Goal: Information Seeking & Learning: Find specific fact

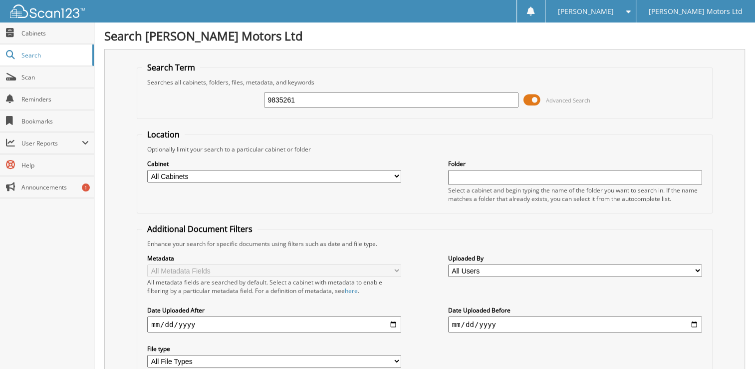
type input "9835261"
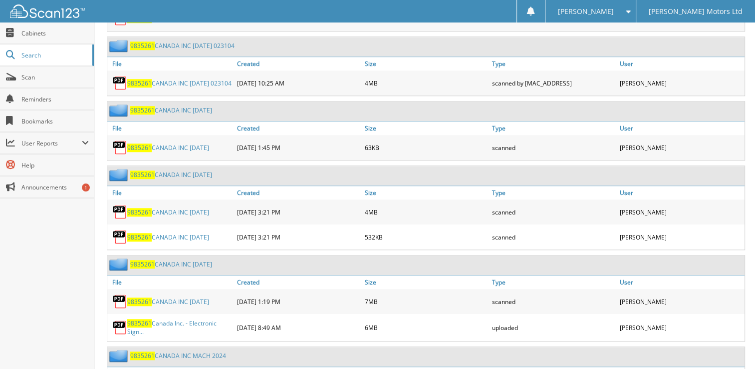
scroll to position [999, 0]
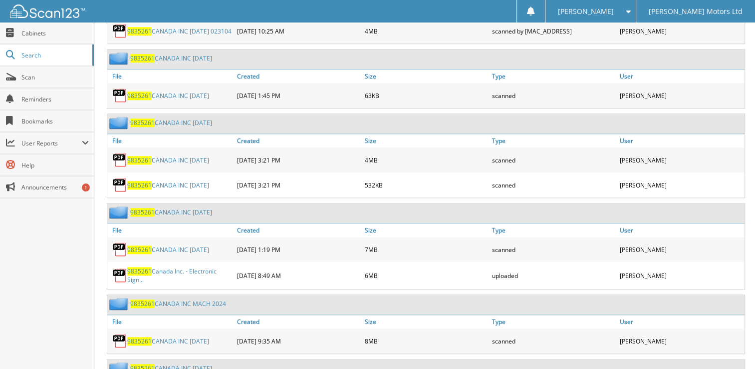
click at [209, 181] on link "9835261 CANADA INC [DATE]" at bounding box center [168, 185] width 82 height 8
click at [198, 156] on link "9835261 CANADA INC MAR 2025" at bounding box center [168, 160] width 82 height 8
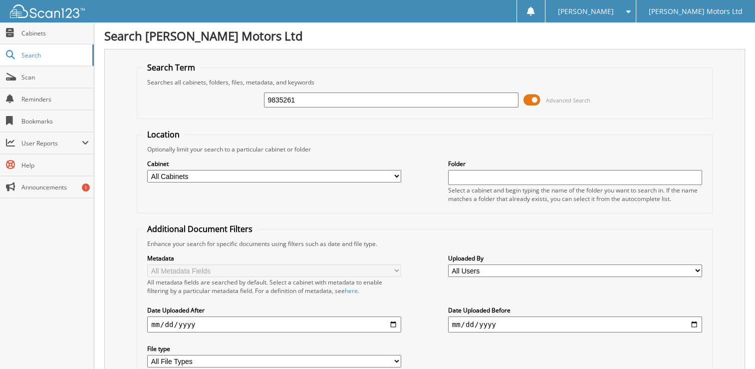
type input "9835261"
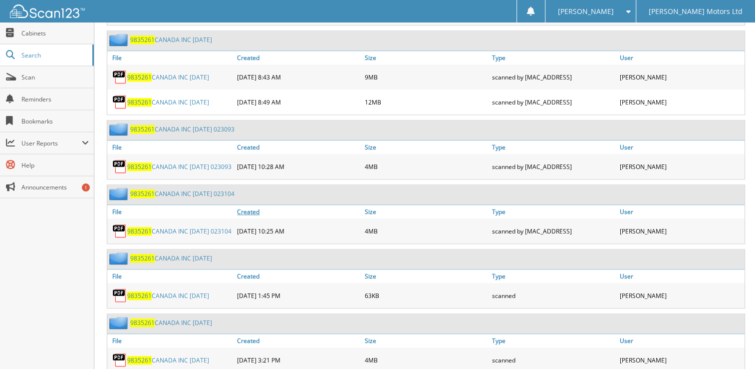
scroll to position [849, 0]
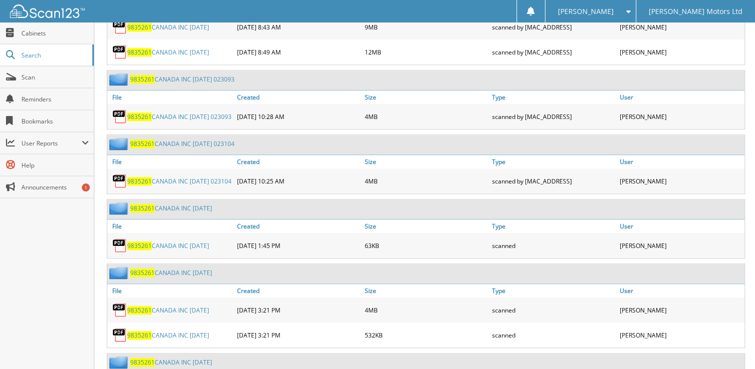
click at [192, 306] on link "9835261 CANADA INC [DATE]" at bounding box center [168, 310] width 82 height 8
